Goal: Task Accomplishment & Management: Manage account settings

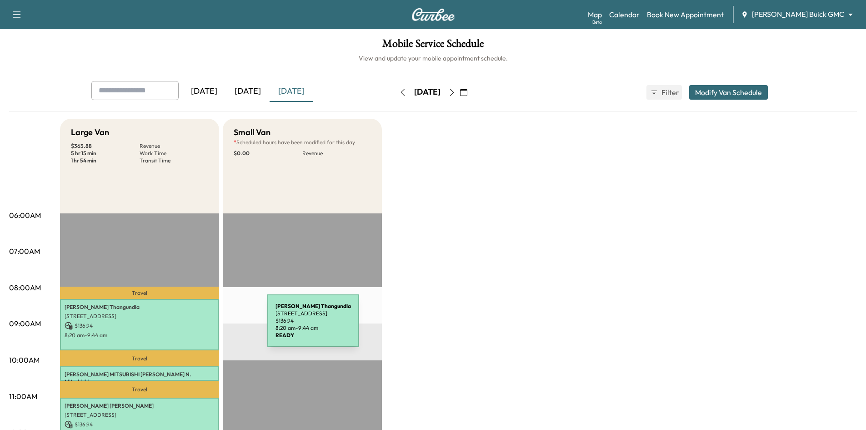
click at [199, 326] on p "$ 136.94" at bounding box center [140, 325] width 150 height 8
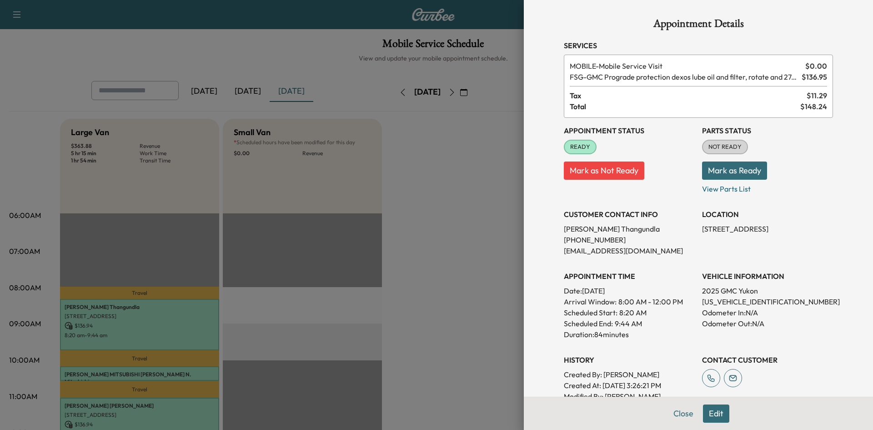
drag, startPoint x: 406, startPoint y: 283, endPoint x: 361, endPoint y: 307, distance: 50.3
click at [405, 283] on div at bounding box center [436, 215] width 873 height 430
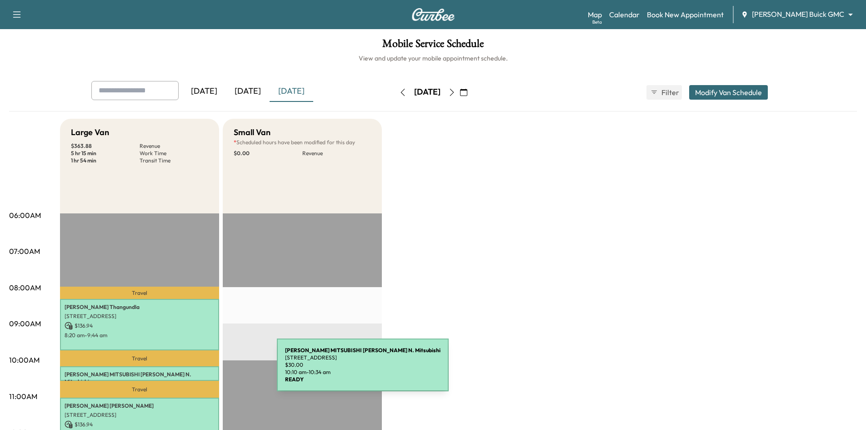
click at [209, 371] on p "[PERSON_NAME] MITSUBISHI [PERSON_NAME] N. Mitsubishi" at bounding box center [140, 378] width 150 height 15
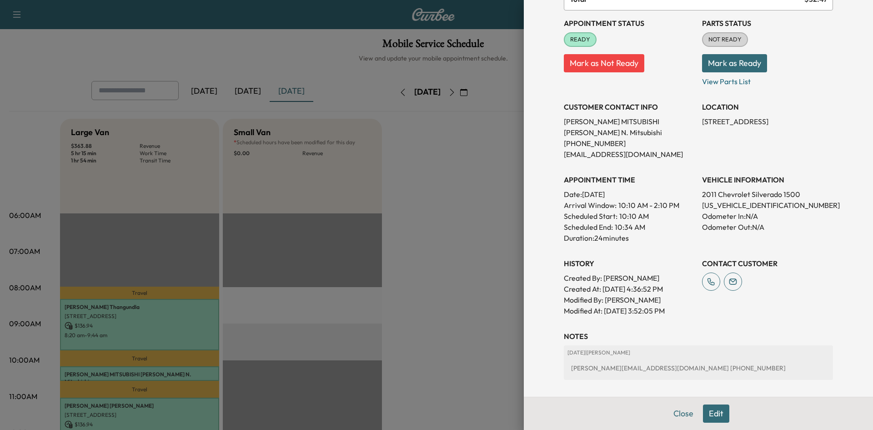
scroll to position [182, 0]
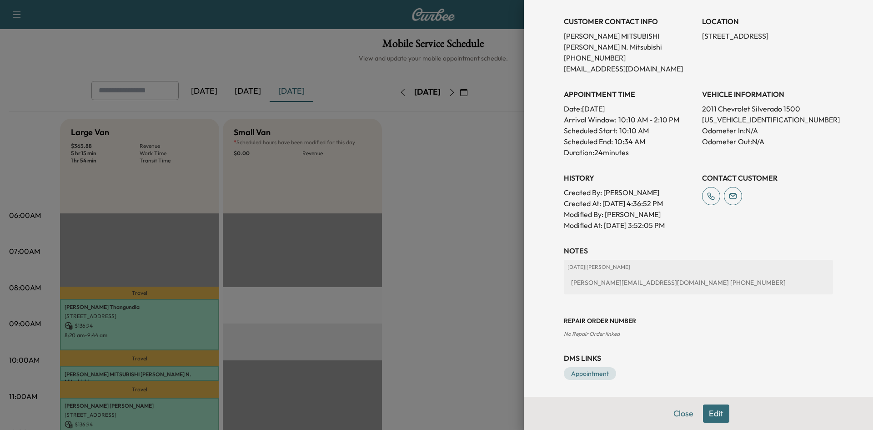
drag, startPoint x: 418, startPoint y: 351, endPoint x: 401, endPoint y: 352, distance: 16.4
click at [416, 351] on div at bounding box center [436, 215] width 873 height 430
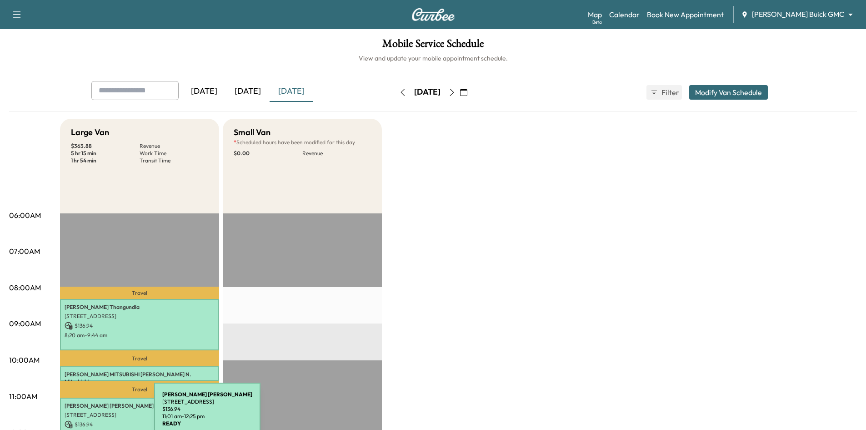
click at [86, 414] on p "[STREET_ADDRESS]" at bounding box center [140, 414] width 150 height 7
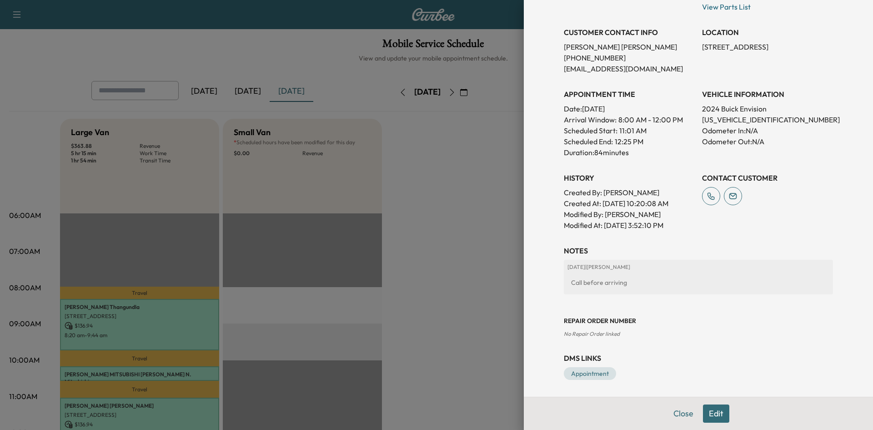
click at [441, 308] on div at bounding box center [436, 215] width 873 height 430
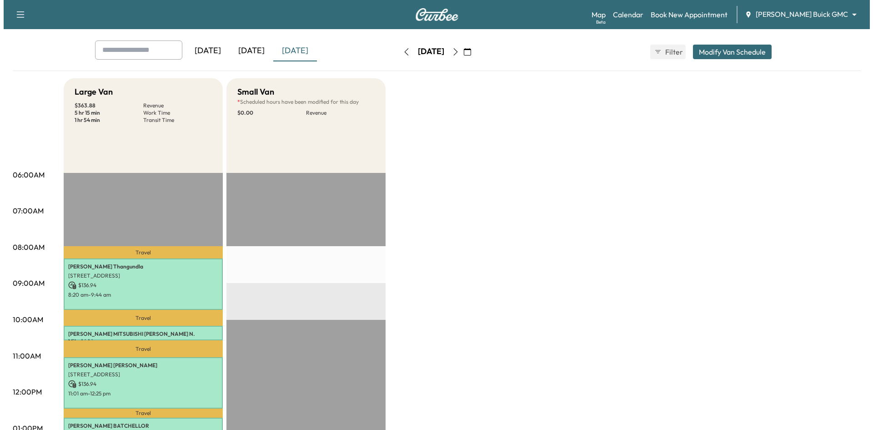
scroll to position [91, 0]
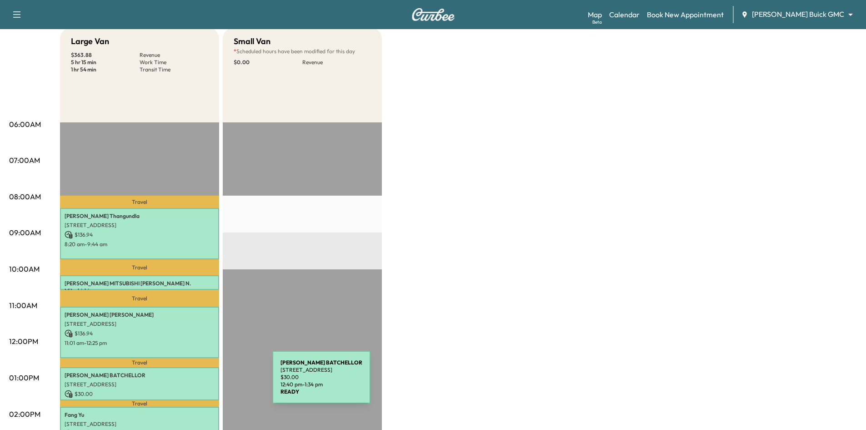
click at [204, 382] on p "[STREET_ADDRESS]" at bounding box center [140, 384] width 150 height 7
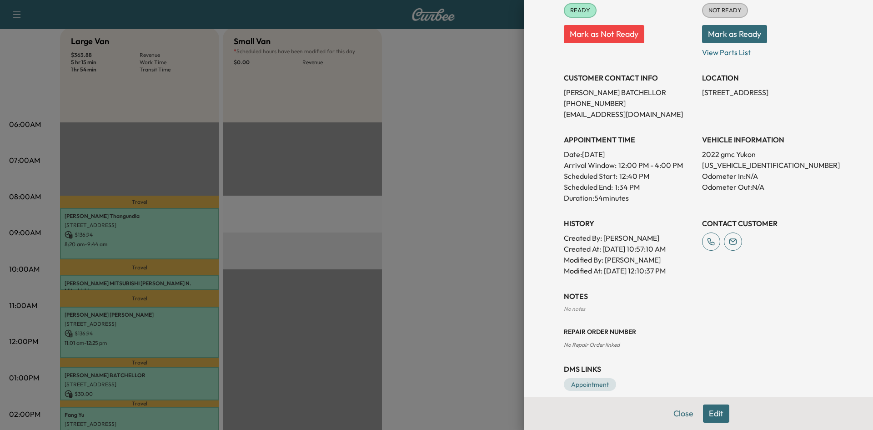
scroll to position [149, 0]
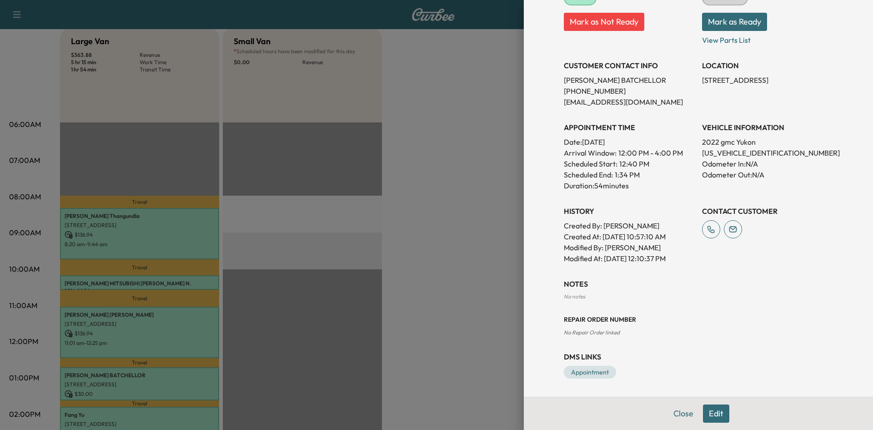
drag, startPoint x: 389, startPoint y: 288, endPoint x: 214, endPoint y: 365, distance: 191.1
click at [388, 290] on div at bounding box center [436, 215] width 873 height 430
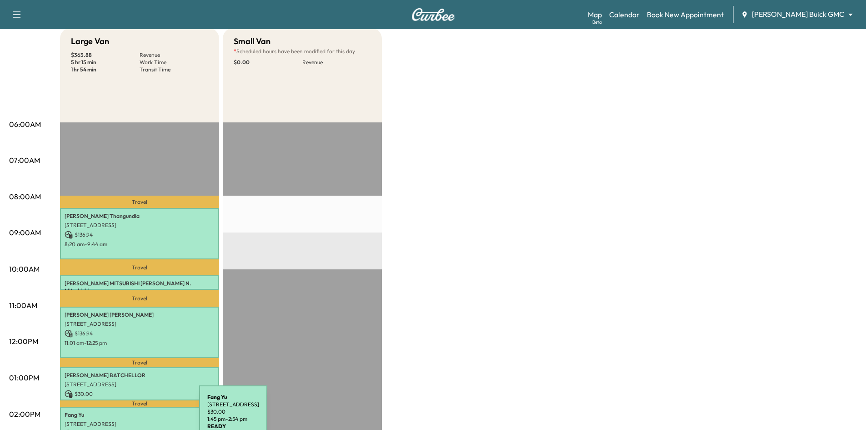
click at [131, 420] on p "[STREET_ADDRESS]" at bounding box center [140, 423] width 150 height 7
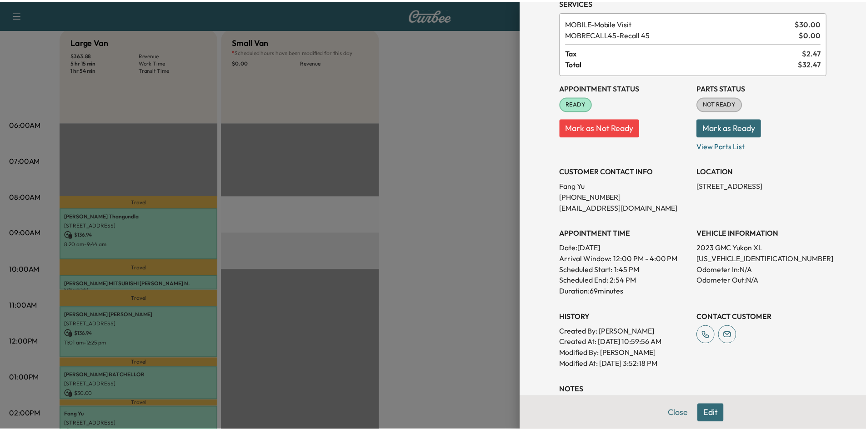
scroll to position [136, 0]
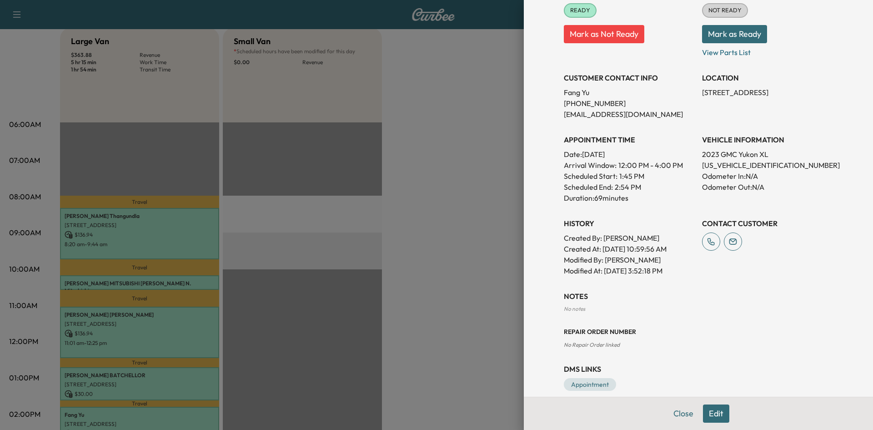
drag, startPoint x: 479, startPoint y: 339, endPoint x: 404, endPoint y: 210, distance: 148.5
click at [477, 333] on div at bounding box center [436, 215] width 873 height 430
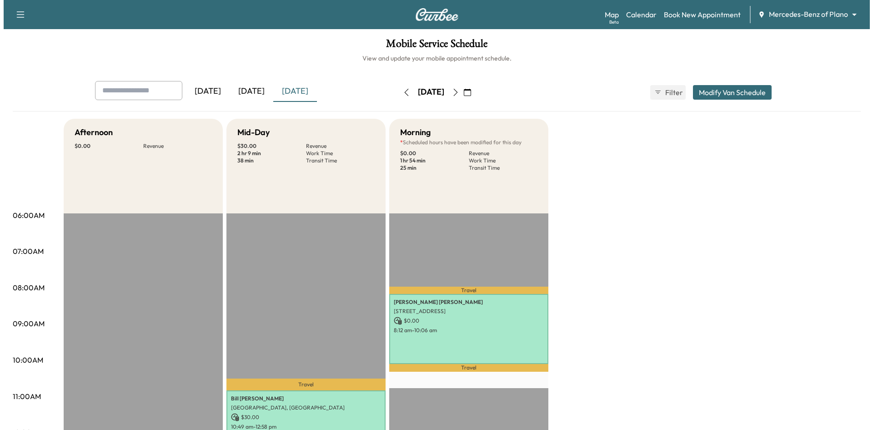
scroll to position [227, 0]
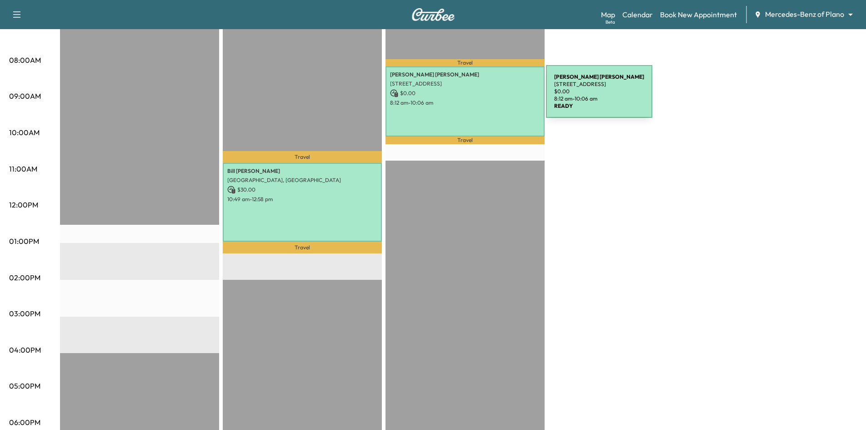
click at [478, 97] on div "Elizabeth Bowman 17020 Club Hill Dr, Dallas, TX 75248, USA $ 0.00 8:12 am - 10:…" at bounding box center [465, 101] width 159 height 70
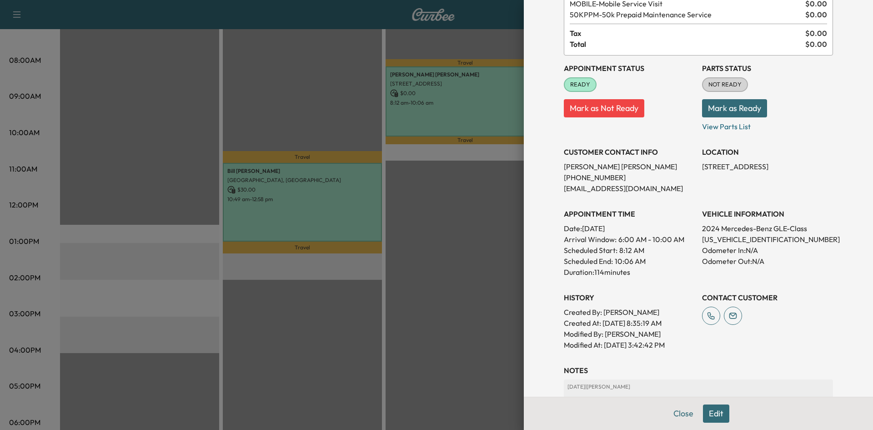
scroll to position [136, 0]
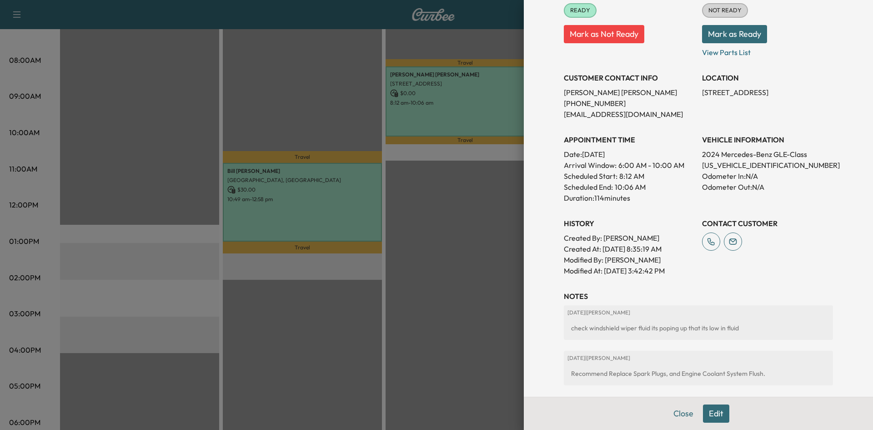
click at [370, 244] on div at bounding box center [436, 215] width 873 height 430
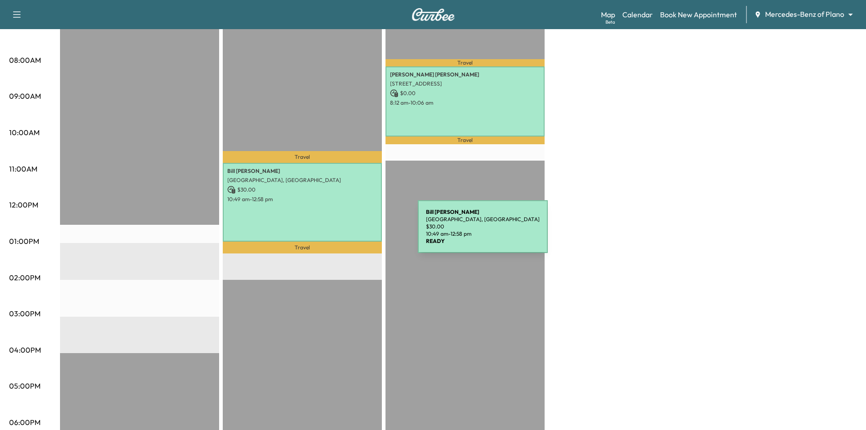
click at [347, 219] on div "Bill Thurman Wilderness Ct, Fairview, TX 75069, USA $ 30.00 10:49 am - 12:58 pm" at bounding box center [302, 202] width 159 height 79
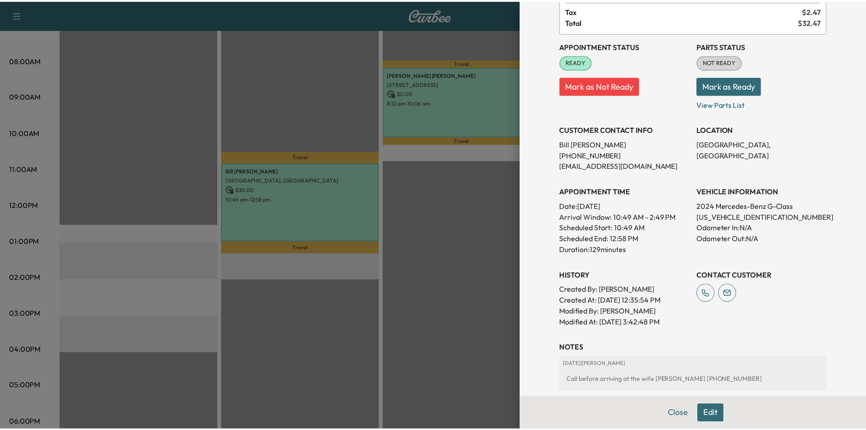
scroll to position [194, 0]
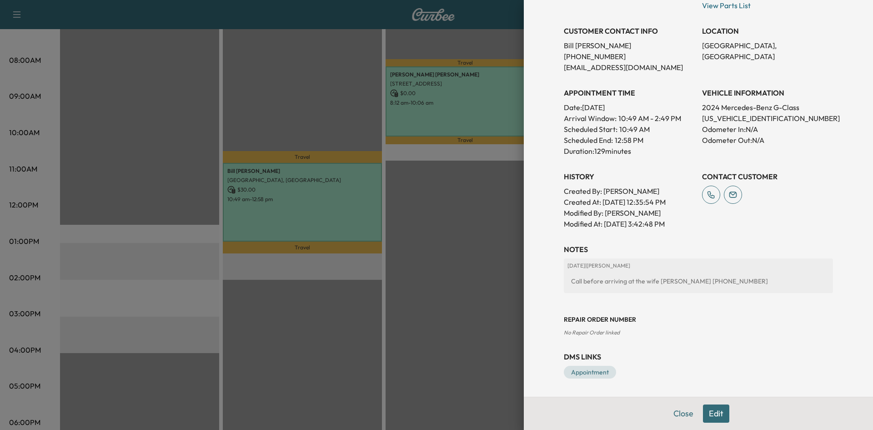
drag, startPoint x: 496, startPoint y: 271, endPoint x: 471, endPoint y: 122, distance: 151.2
click at [496, 270] on div at bounding box center [436, 215] width 873 height 430
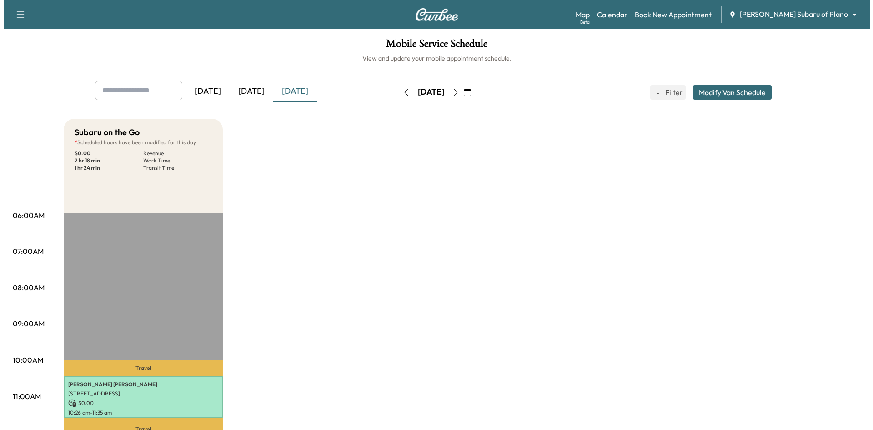
scroll to position [91, 0]
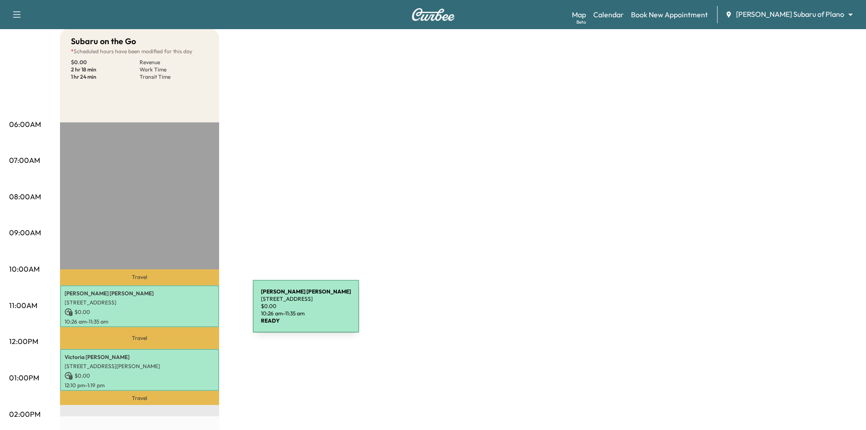
click at [183, 314] on div "Dale BOEHNE 806 Leading Lane Drive, Allen, TX 75002, United States of America $…" at bounding box center [139, 306] width 159 height 42
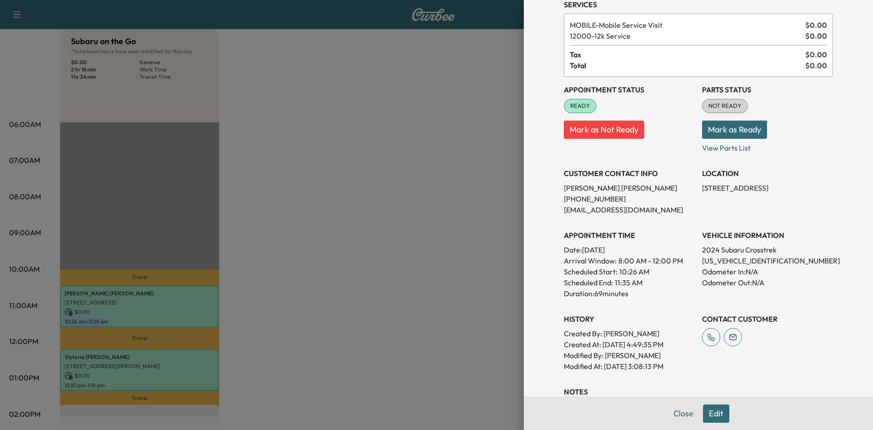
scroll to position [136, 0]
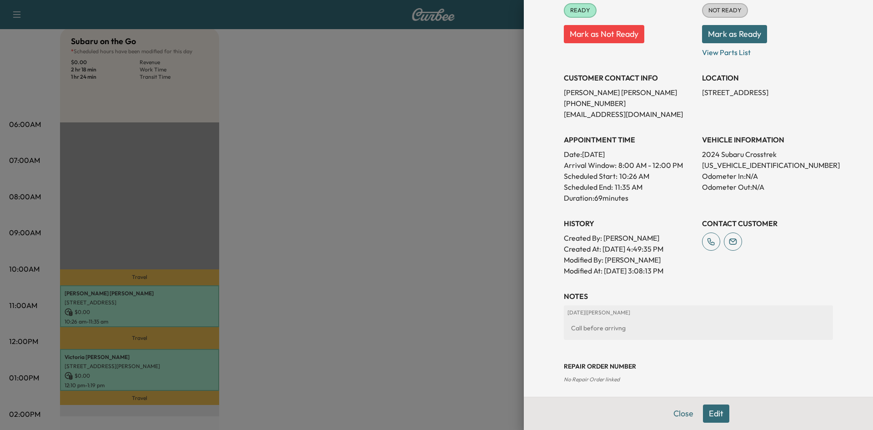
drag, startPoint x: 440, startPoint y: 302, endPoint x: 354, endPoint y: 317, distance: 86.9
click at [438, 302] on div at bounding box center [436, 215] width 873 height 430
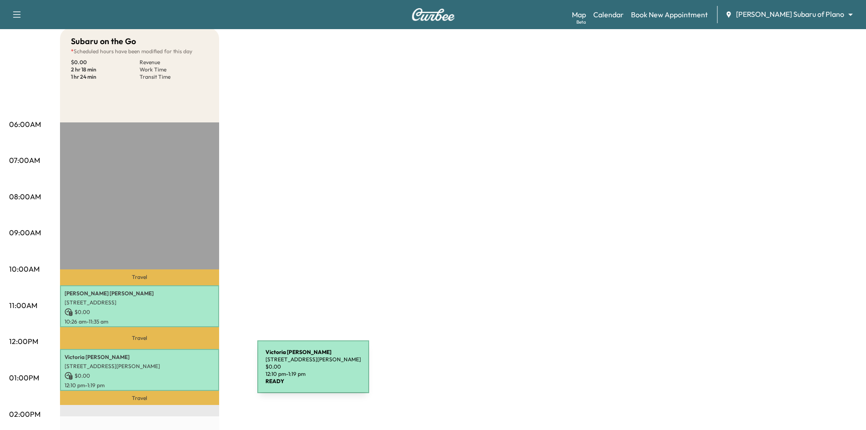
click at [190, 371] on p "$ 0.00" at bounding box center [140, 375] width 150 height 8
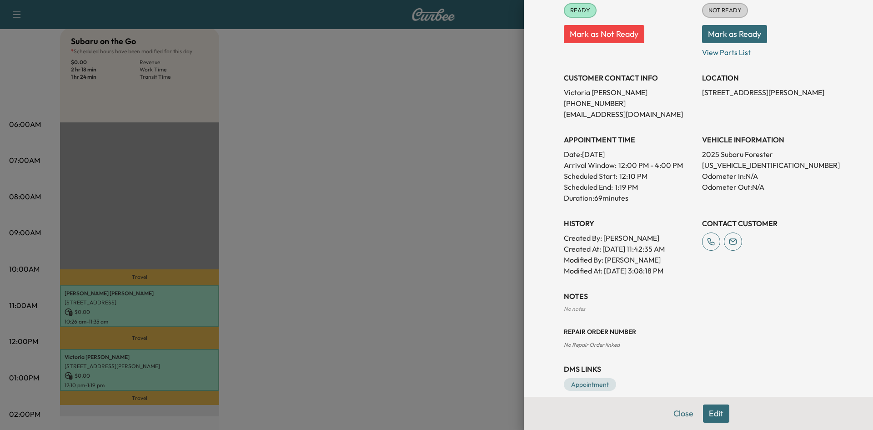
click at [428, 310] on div at bounding box center [436, 215] width 873 height 430
